Goal: Information Seeking & Learning: Learn about a topic

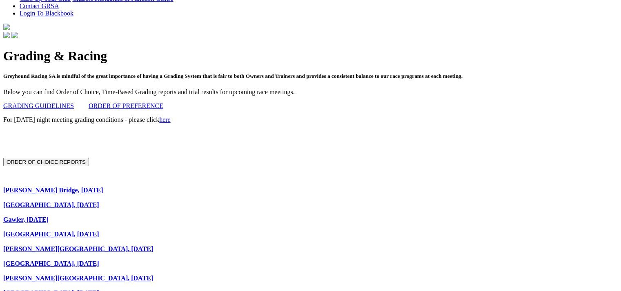
scroll to position [227, 1]
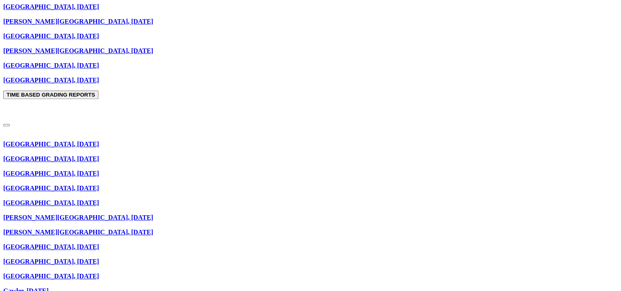
scroll to position [762, 0]
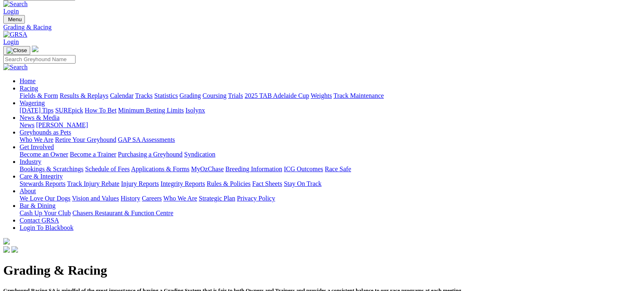
scroll to position [11, 0]
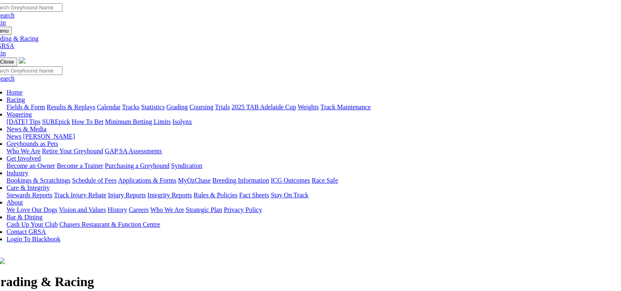
scroll to position [0, 0]
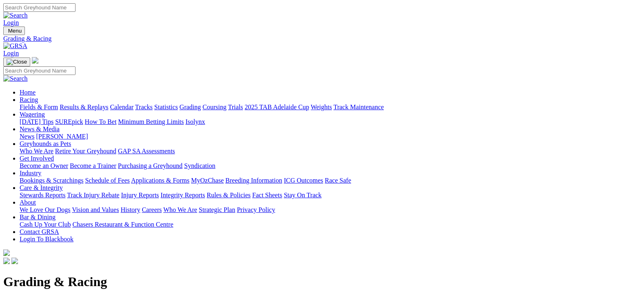
click at [38, 96] on link "Racing" at bounding box center [29, 99] width 18 height 7
click at [31, 104] on link "Fields & Form" at bounding box center [39, 107] width 38 height 7
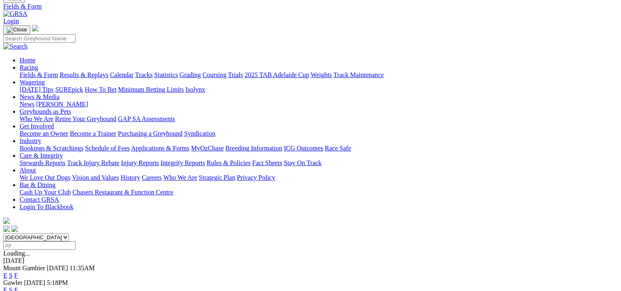
scroll to position [35, 2]
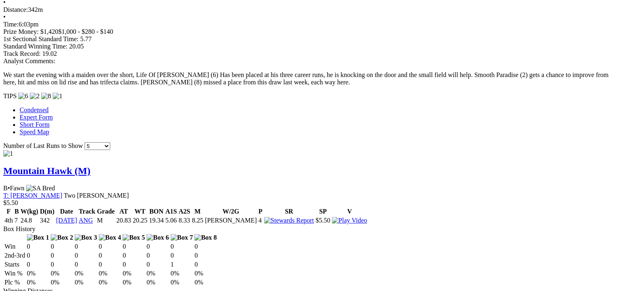
scroll to position [592, 4]
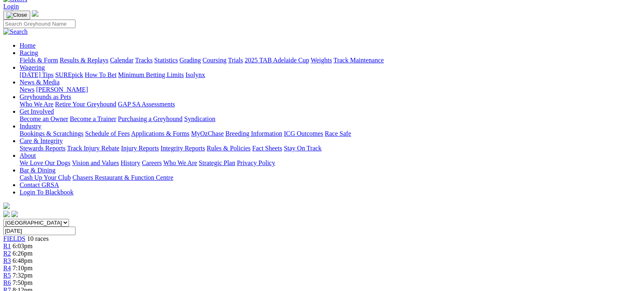
scroll to position [0, 0]
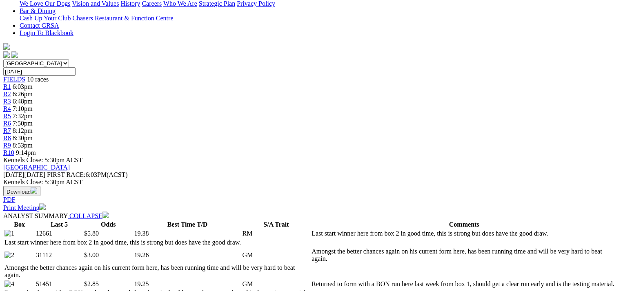
scroll to position [207, 0]
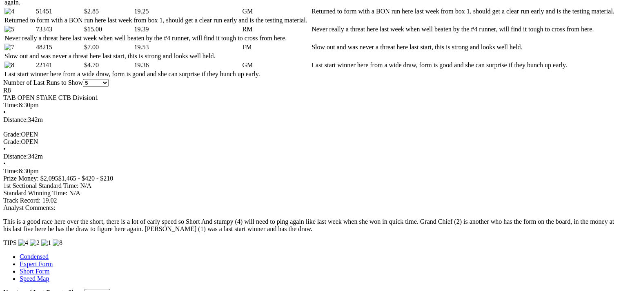
scroll to position [481, 0]
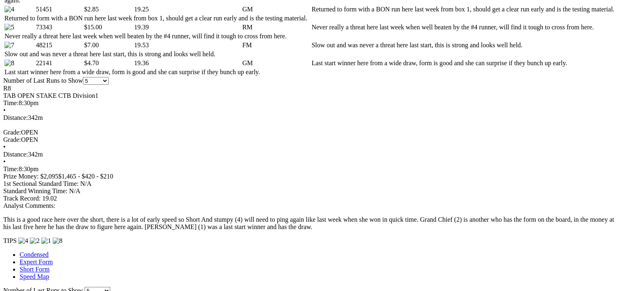
select select "422282"
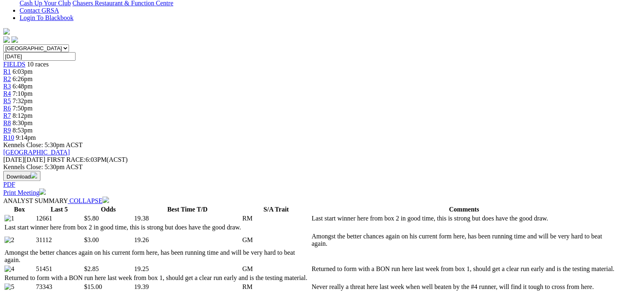
scroll to position [222, 6]
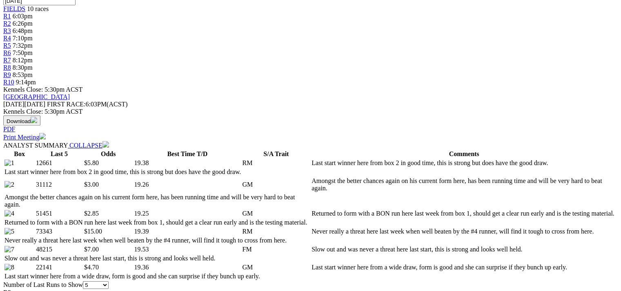
scroll to position [277, 6]
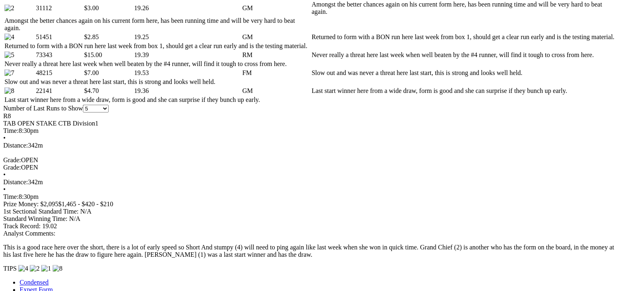
scroll to position [455, 6]
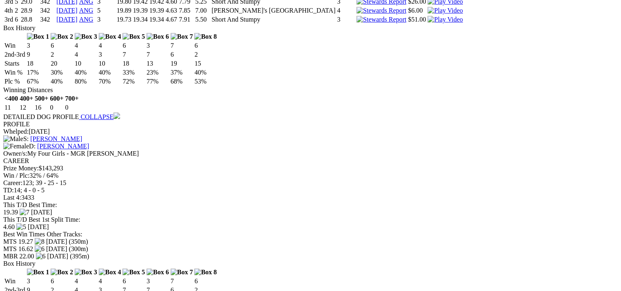
scroll to position [2099, 0]
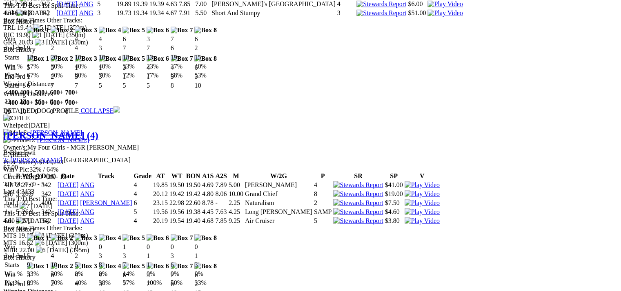
scroll to position [1413, 0]
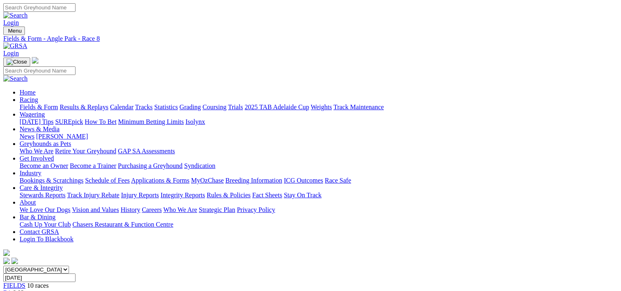
scroll to position [0, 0]
click at [178, 104] on link "Statistics" at bounding box center [166, 107] width 24 height 7
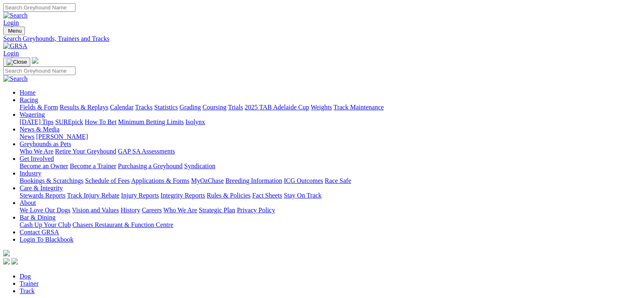
click at [53, 118] on link "[DATE] Tips" at bounding box center [37, 121] width 34 height 7
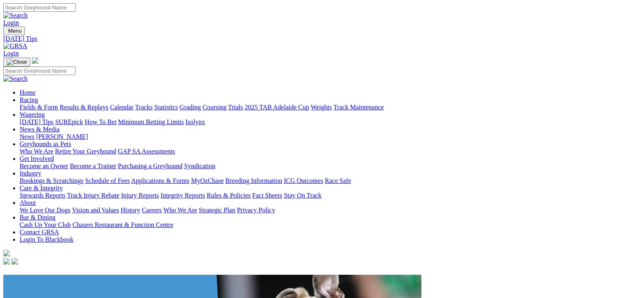
click at [117, 118] on link "How To Bet" at bounding box center [101, 121] width 32 height 7
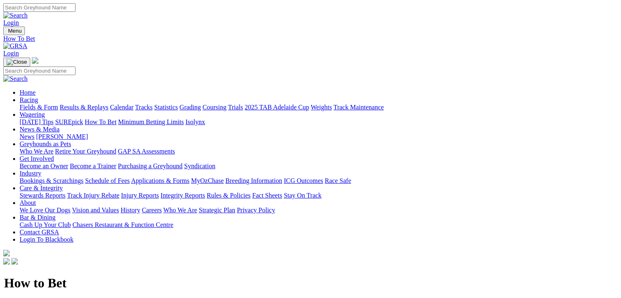
click at [83, 118] on link "SUREpick" at bounding box center [69, 121] width 28 height 7
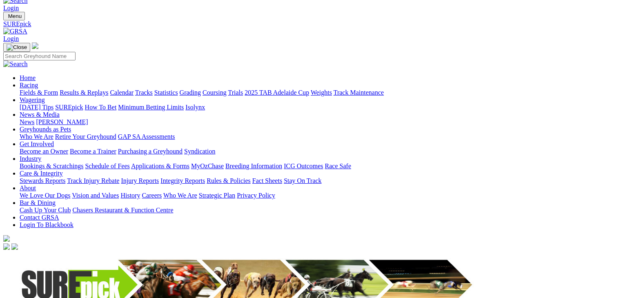
scroll to position [19, 0]
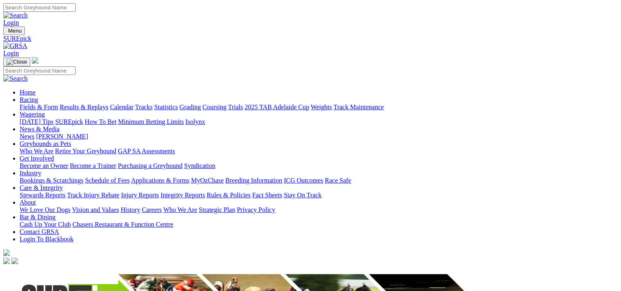
click at [38, 96] on link "Racing" at bounding box center [29, 99] width 18 height 7
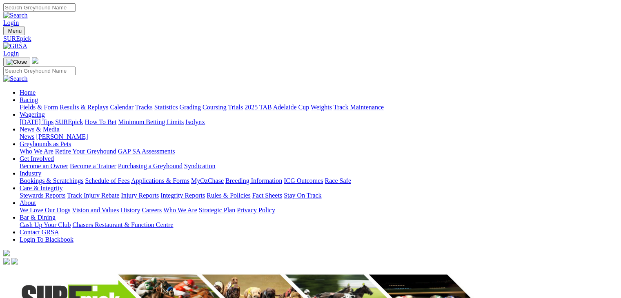
click at [38, 96] on link "Racing" at bounding box center [29, 99] width 18 height 7
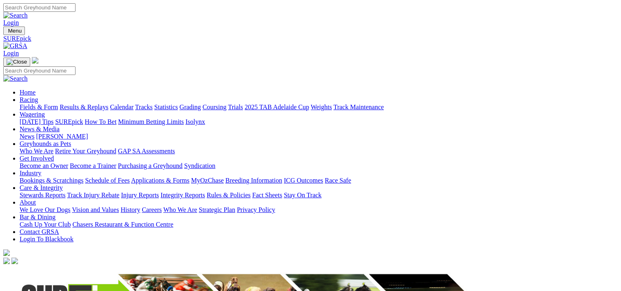
click at [44, 104] on link "Fields & Form" at bounding box center [39, 107] width 38 height 7
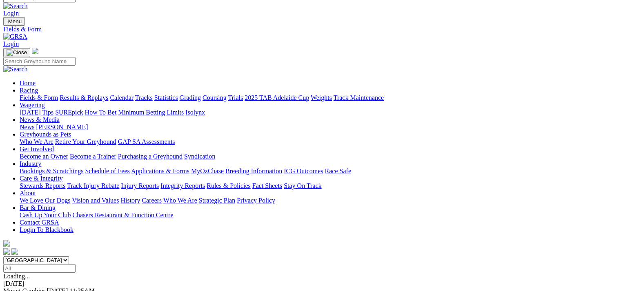
scroll to position [11, 0]
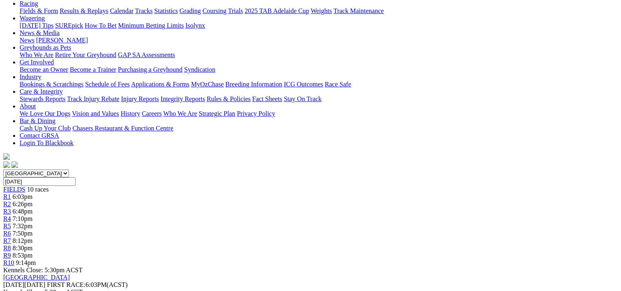
scroll to position [98, 0]
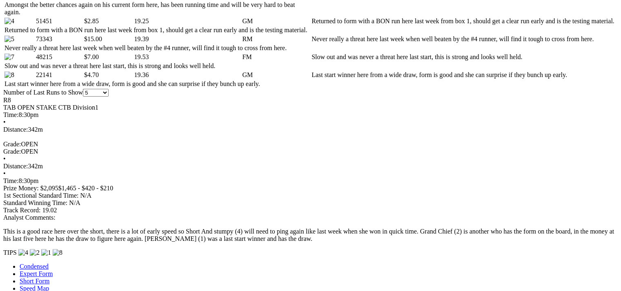
scroll to position [470, 2]
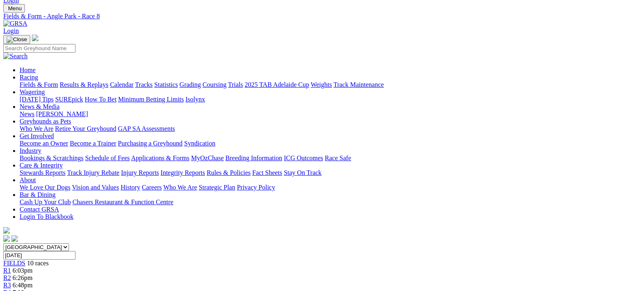
scroll to position [21, 2]
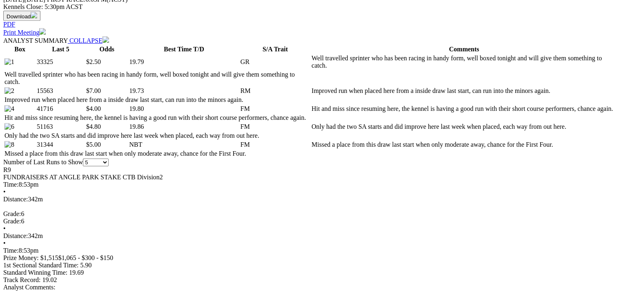
scroll to position [382, 0]
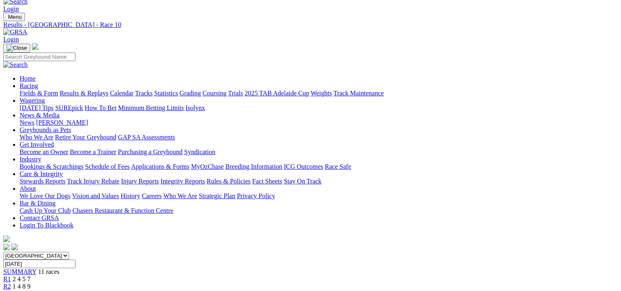
scroll to position [8, 0]
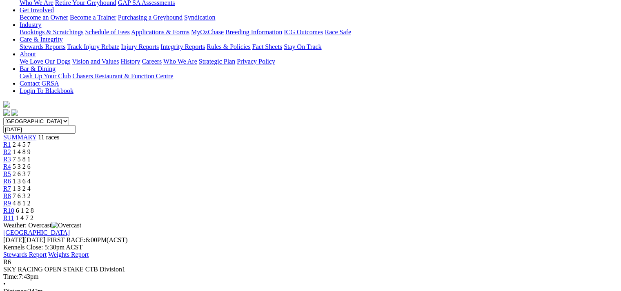
scroll to position [146, 0]
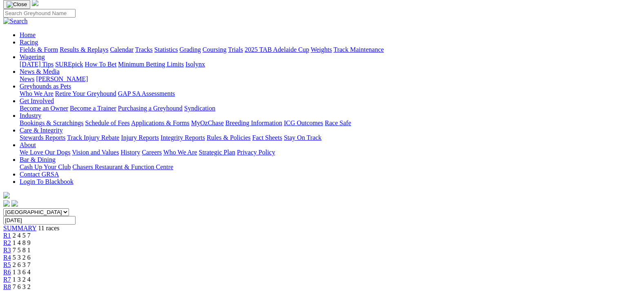
scroll to position [58, 0]
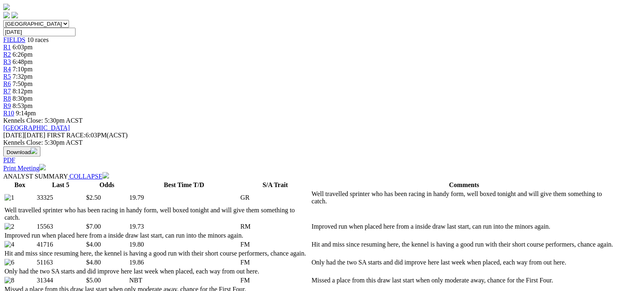
scroll to position [246, 0]
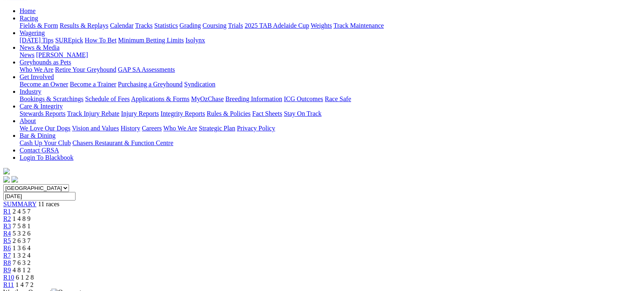
scroll to position [57, 0]
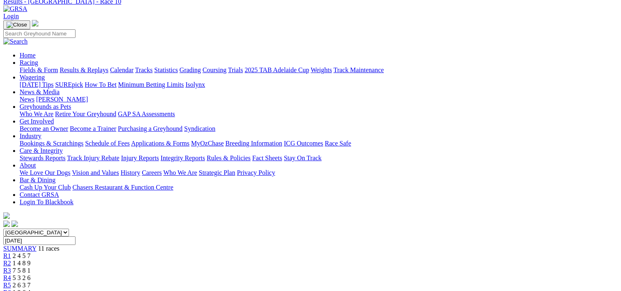
scroll to position [37, 0]
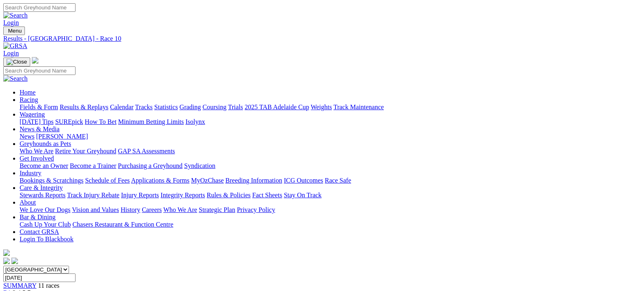
click at [226, 104] on link "Coursing" at bounding box center [214, 107] width 24 height 7
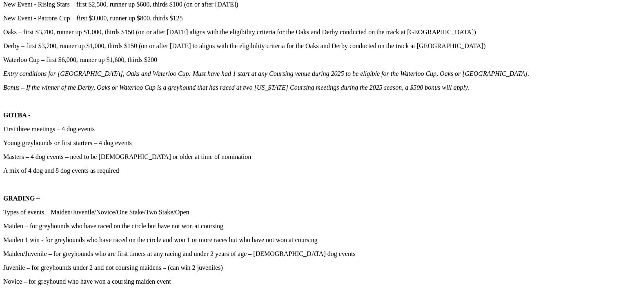
scroll to position [786, 0]
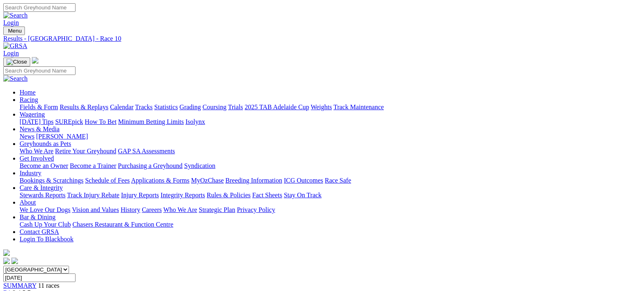
click at [69, 266] on select "South Australia New South Wales Northern Territory Queensland Tasmania Victoria…" at bounding box center [36, 270] width 66 height 8
select select "NSW"
click at [55, 266] on select "South Australia New South Wales Northern Territory Queensland Tasmania Victoria…" at bounding box center [36, 270] width 66 height 8
click at [75, 274] on input "[DATE]" at bounding box center [39, 278] width 72 height 9
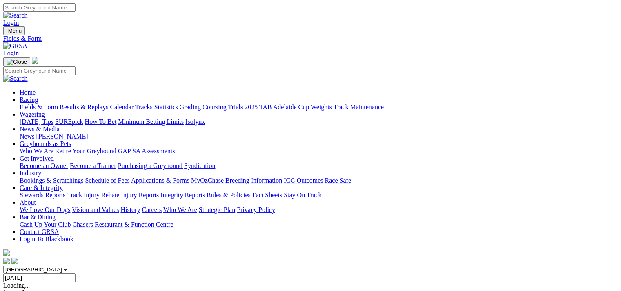
type input "[DATE], [DATE]"
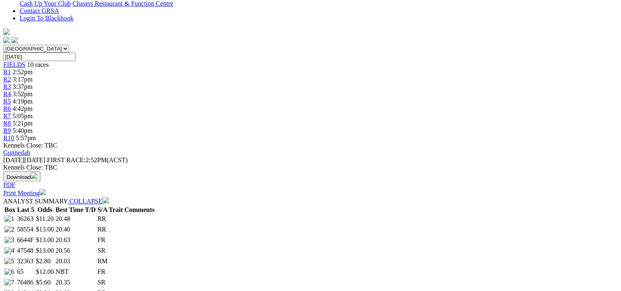
scroll to position [222, 0]
